Goal: Obtain resource: Download file/media

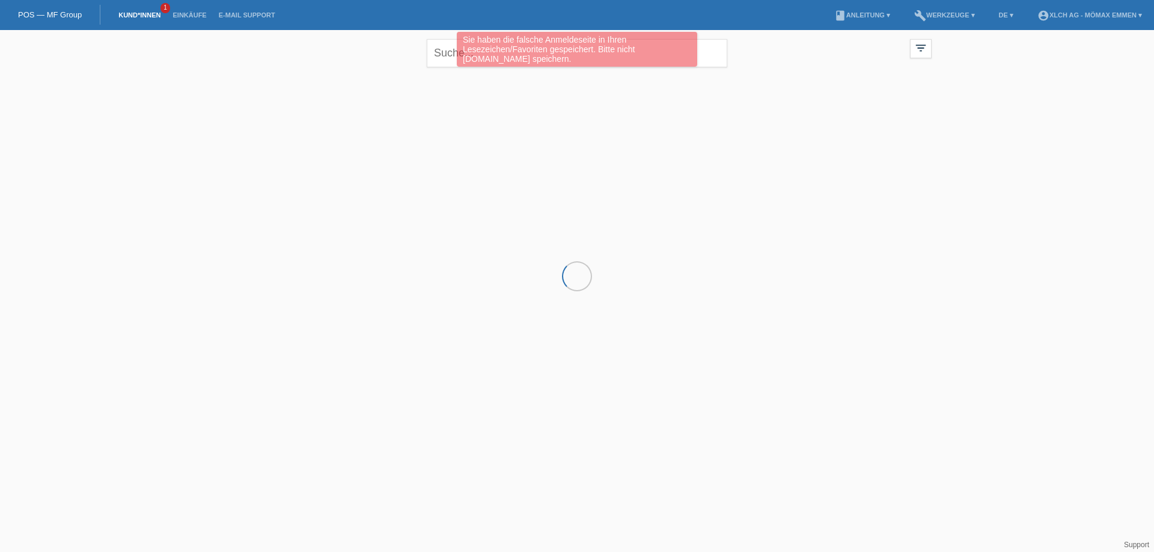
click at [147, 16] on link "Kund*innen" at bounding box center [139, 14] width 54 height 7
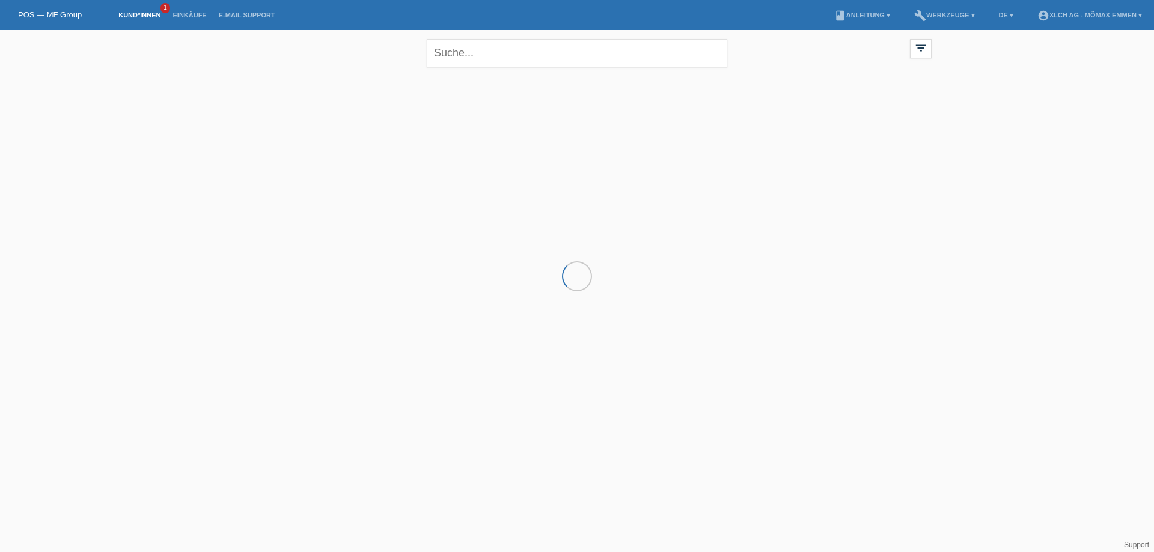
click at [163, 8] on span "1" at bounding box center [165, 8] width 10 height 10
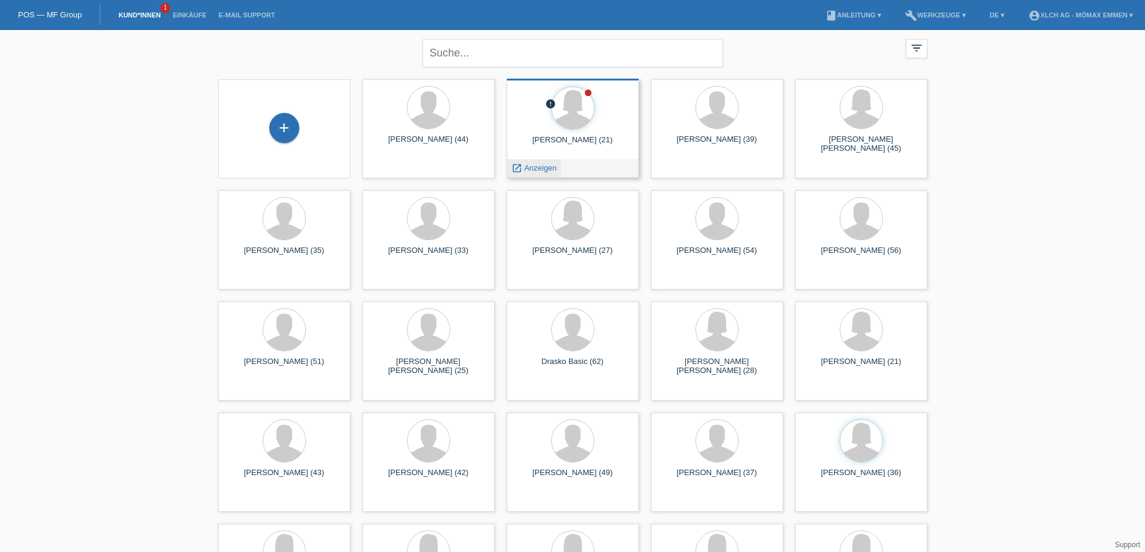
click at [541, 164] on span "Anzeigen" at bounding box center [540, 167] width 32 height 9
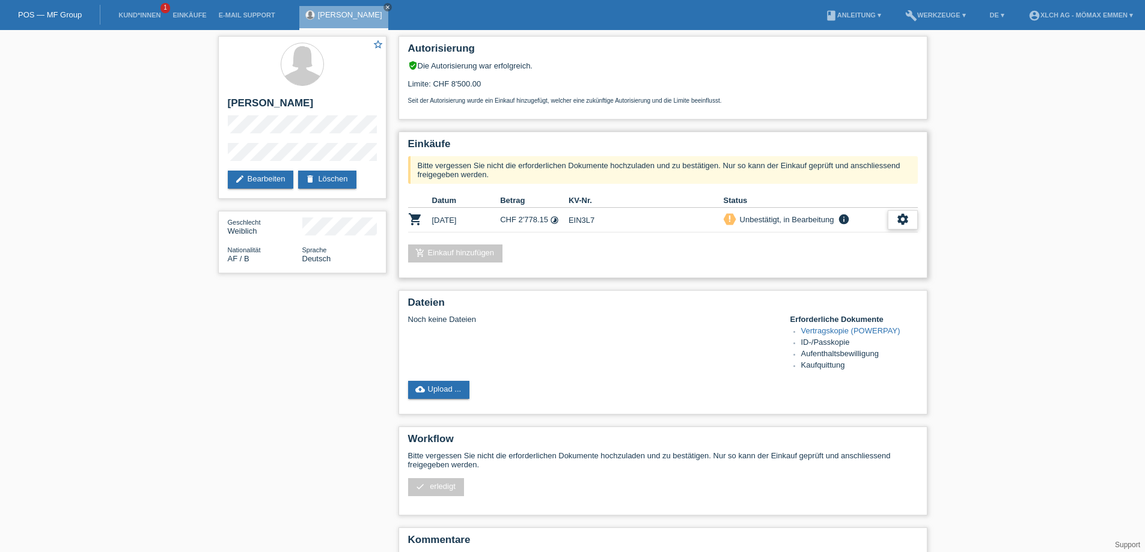
click at [911, 219] on div "settings" at bounding box center [903, 219] width 30 height 19
click at [847, 255] on span "AGB herunterladen" at bounding box center [815, 256] width 70 height 14
click at [908, 221] on icon "settings" at bounding box center [902, 219] width 13 height 13
click at [859, 270] on span "Vertrag herunterladen" at bounding box center [819, 274] width 79 height 14
